Goal: Transaction & Acquisition: Purchase product/service

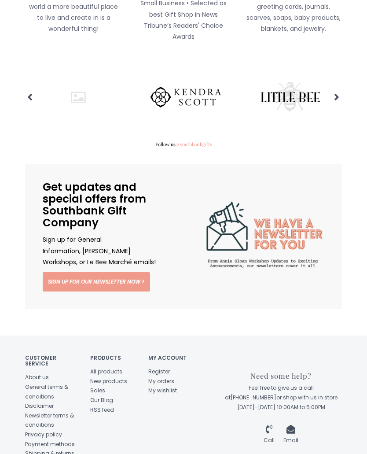
scroll to position [1034, 0]
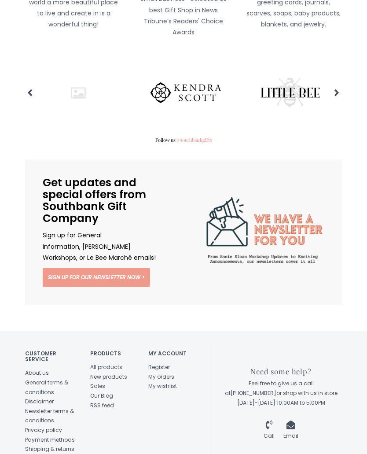
click at [116, 363] on link "All products" at bounding box center [106, 366] width 32 height 7
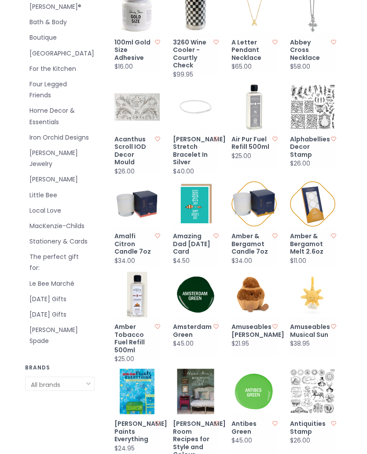
scroll to position [145, 0]
click at [81, 377] on select "All brands Annie Sloan® Archipelago Botanicals Bee Boutique Brighton Iron Orchi…" at bounding box center [60, 384] width 70 height 14
select select "3053390"
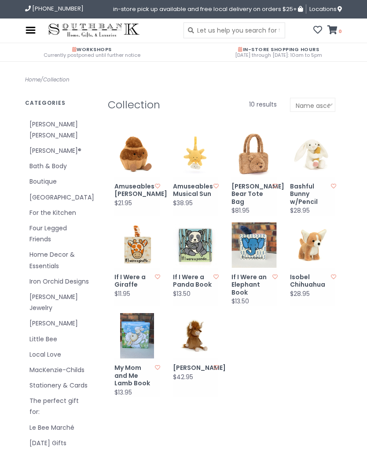
click at [311, 282] on link "Isobel Chihuahua" at bounding box center [310, 281] width 41 height 15
click at [129, 198] on link "Amuseables Brigitte Brioche" at bounding box center [135, 190] width 41 height 15
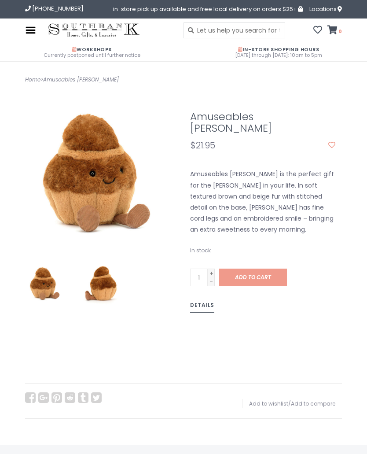
click at [273, 269] on link "Add to cart" at bounding box center [253, 278] width 68 height 18
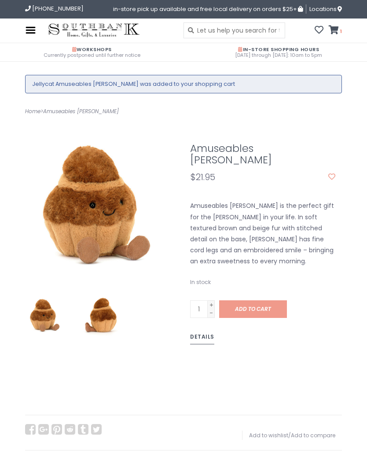
click at [179, 373] on div "Amuseables [PERSON_NAME] $21.95 In stock 1 +" at bounding box center [184, 265] width 330 height 299
click at [258, 305] on span "Add to cart" at bounding box center [253, 308] width 36 height 7
click at [265, 305] on span "Add to cart" at bounding box center [253, 308] width 36 height 7
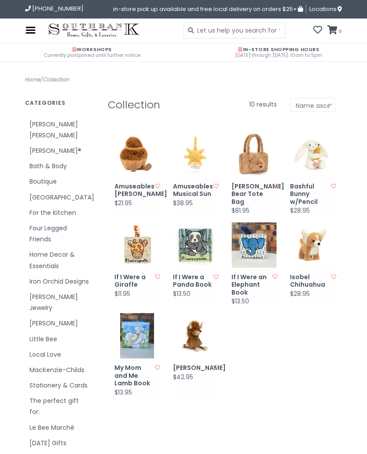
click at [309, 193] on link "Bashful Bunny w/Pencil" at bounding box center [310, 194] width 41 height 23
click at [200, 366] on link "[PERSON_NAME]" at bounding box center [193, 368] width 41 height 8
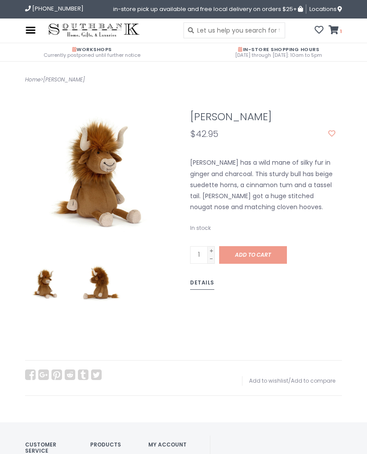
click at [270, 254] on span "Add to cart" at bounding box center [253, 254] width 36 height 7
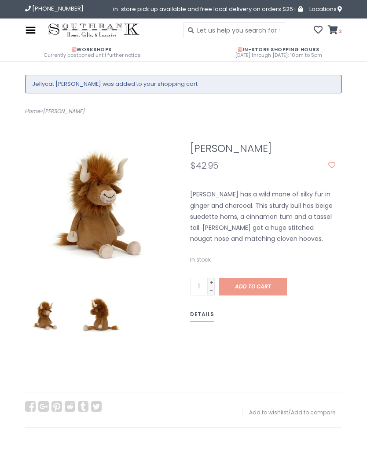
click at [338, 28] on icon at bounding box center [333, 30] width 10 height 9
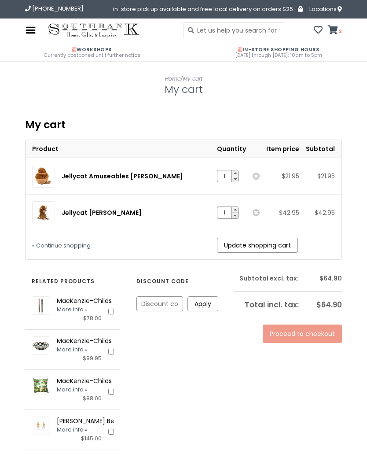
click at [260, 213] on link "Remove" at bounding box center [256, 212] width 7 height 7
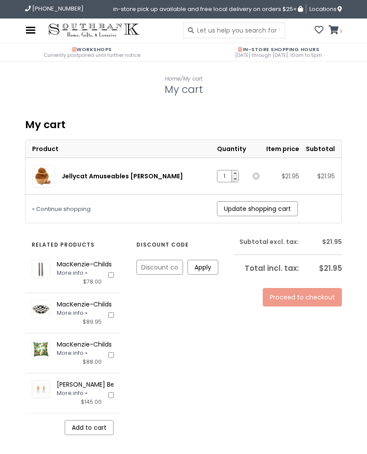
click at [31, 33] on img at bounding box center [30, 30] width 11 height 11
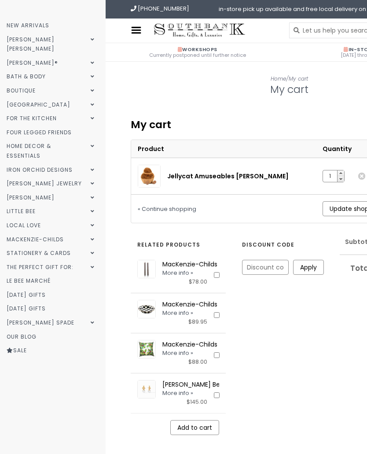
click at [52, 24] on link "New Arrivals" at bounding box center [52, 26] width 104 height 14
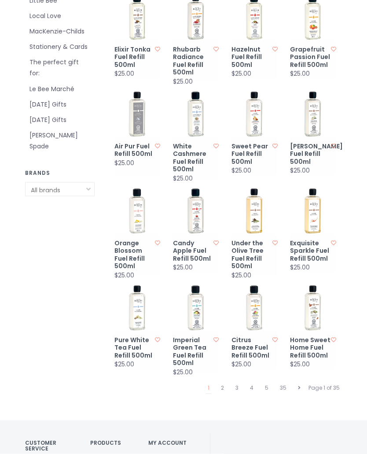
scroll to position [340, 0]
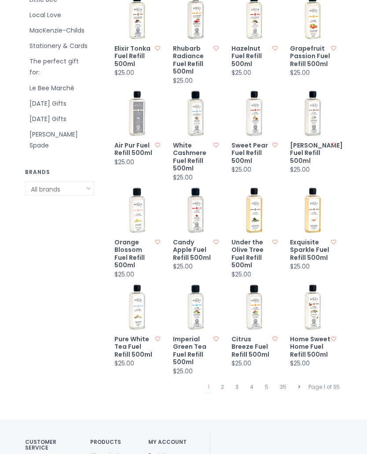
click at [226, 382] on link "2" at bounding box center [222, 387] width 7 height 11
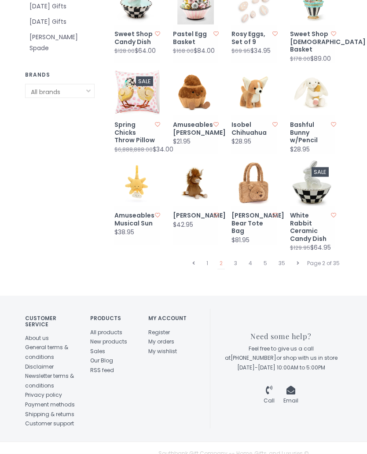
scroll to position [444, 0]
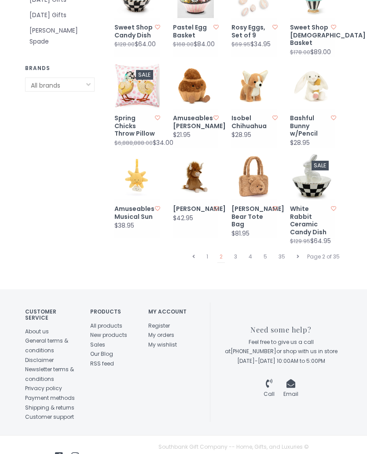
click at [237, 253] on link "3" at bounding box center [235, 256] width 7 height 11
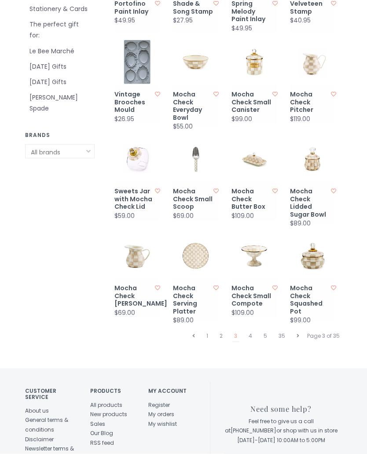
scroll to position [378, 0]
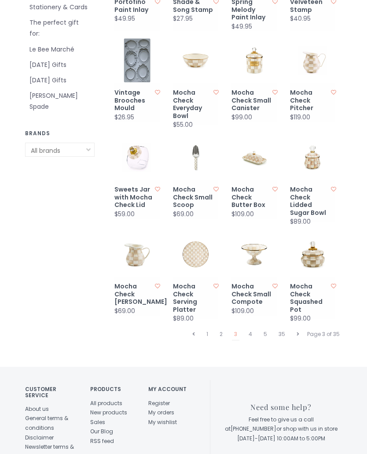
click at [129, 290] on link "Mocha Check [PERSON_NAME]" at bounding box center [135, 294] width 41 height 23
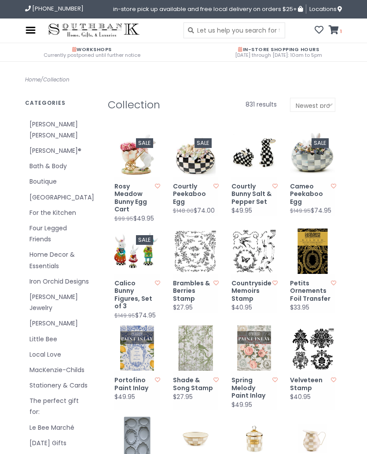
scroll to position [394, 0]
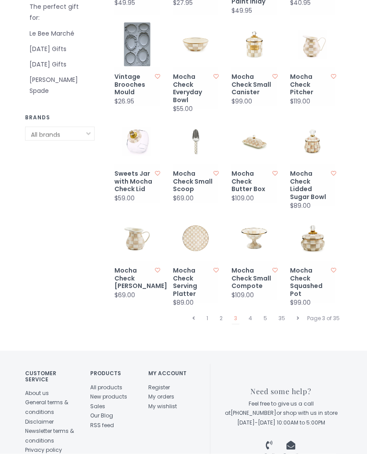
click at [252, 318] on link "4" at bounding box center [251, 318] width 8 height 11
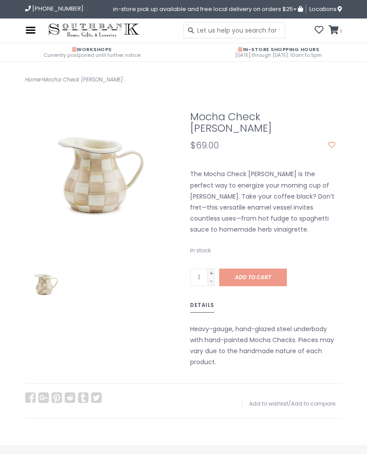
click at [273, 269] on link "Add to cart" at bounding box center [253, 278] width 68 height 18
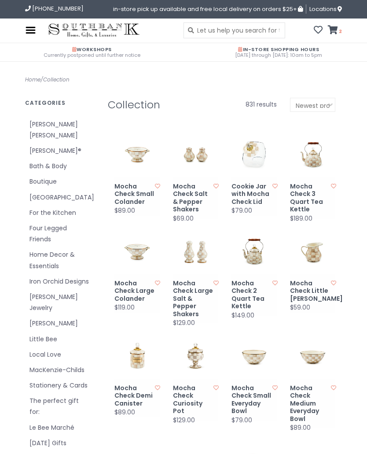
click at [309, 296] on link "Mocha Check Little [PERSON_NAME]" at bounding box center [310, 291] width 41 height 23
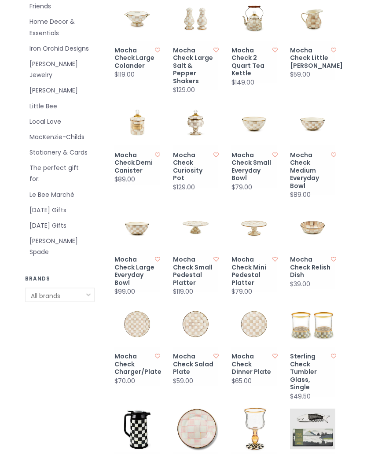
scroll to position [248, 0]
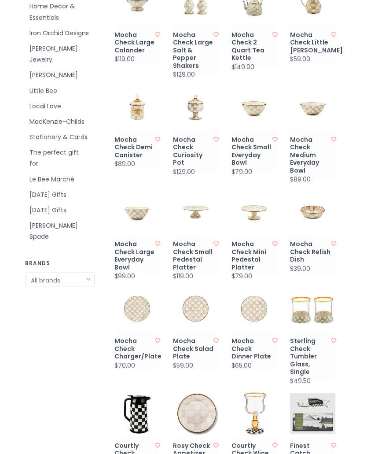
click at [252, 251] on link "Mocha Check Mini Pedestal Platter" at bounding box center [252, 256] width 41 height 31
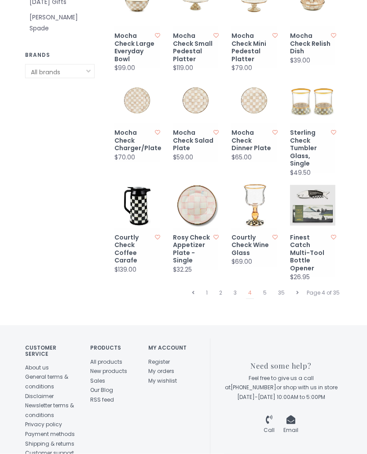
scroll to position [458, 0]
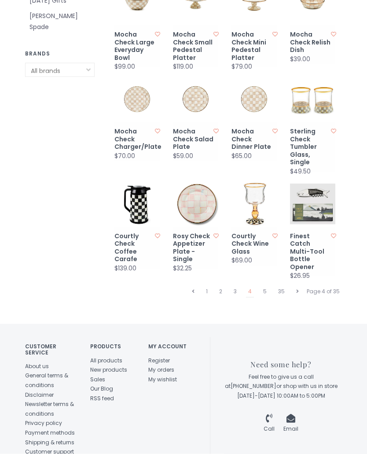
click at [267, 286] on link "5" at bounding box center [265, 291] width 8 height 11
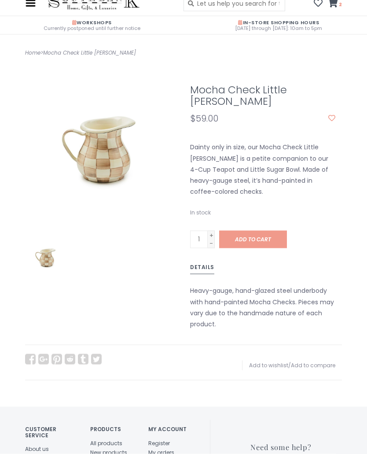
scroll to position [27, 0]
click at [210, 269] on link "Details" at bounding box center [202, 268] width 24 height 12
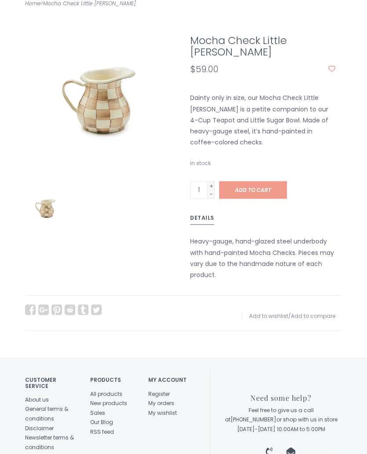
scroll to position [76, 0]
click at [205, 217] on link "Details" at bounding box center [202, 219] width 24 height 12
click at [206, 221] on link "Details" at bounding box center [202, 219] width 24 height 12
click at [261, 189] on span "Add to cart" at bounding box center [253, 189] width 36 height 7
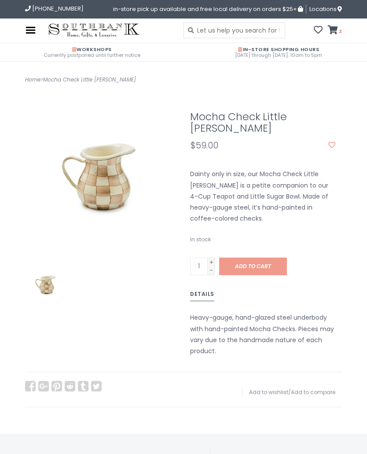
scroll to position [92, 0]
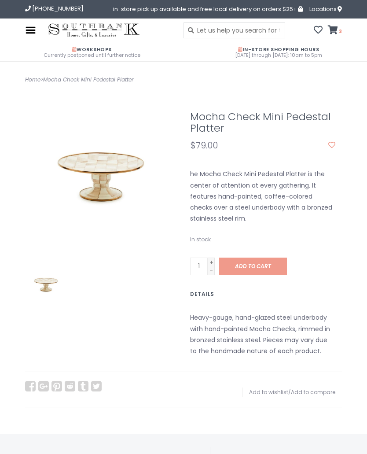
click at [265, 266] on span "Add to cart" at bounding box center [253, 266] width 36 height 7
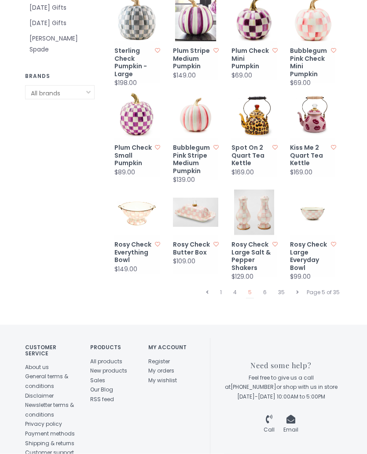
scroll to position [436, 0]
click at [266, 286] on link "6" at bounding box center [265, 291] width 8 height 11
